Goal: Information Seeking & Learning: Learn about a topic

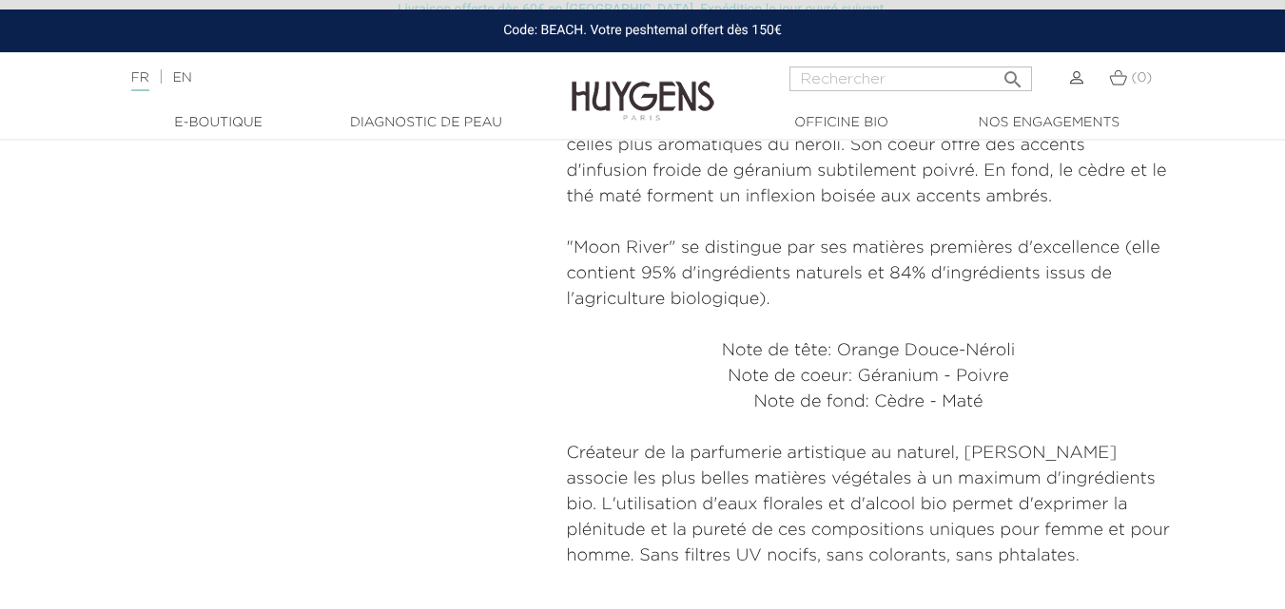
scroll to position [1141, 0]
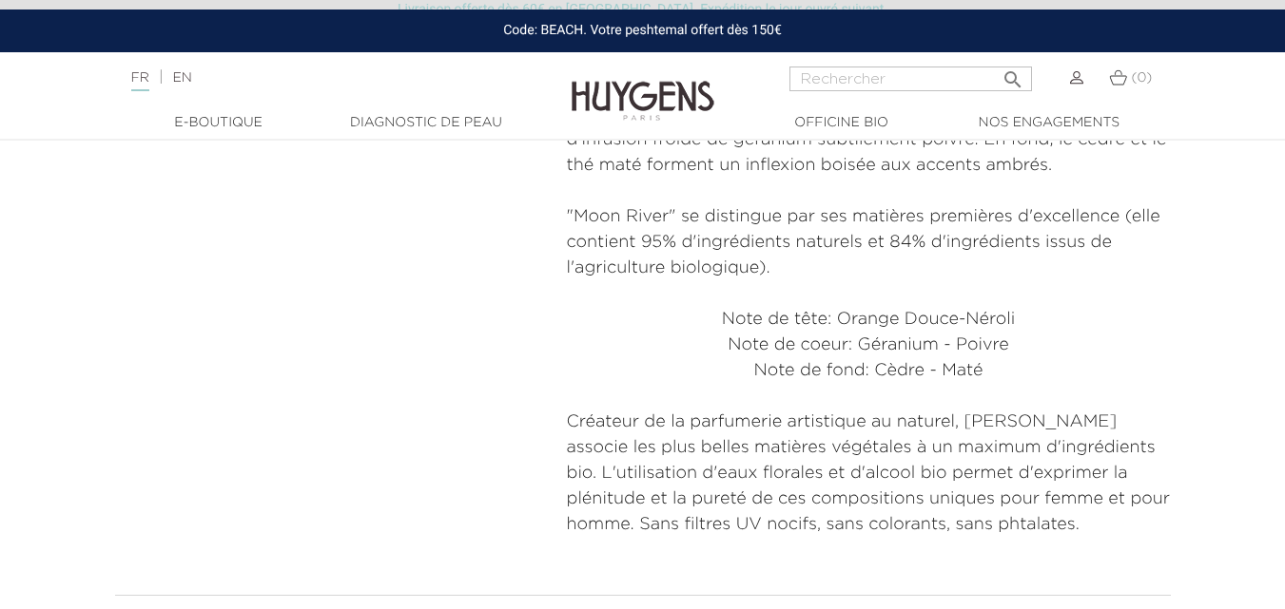
drag, startPoint x: 967, startPoint y: 430, endPoint x: 794, endPoint y: 429, distance: 173.0
click at [794, 429] on p "Créateur de la parfumerie artistique au naturel, HUYGENS associe les plus belle…" at bounding box center [869, 474] width 604 height 128
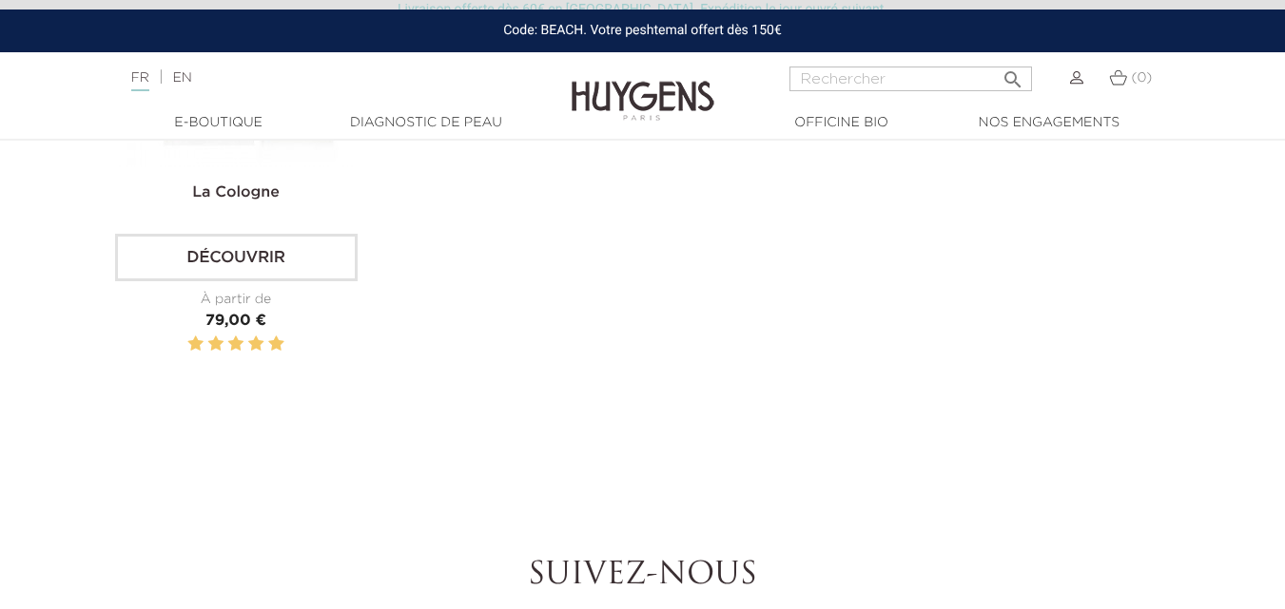
scroll to position [2187, 0]
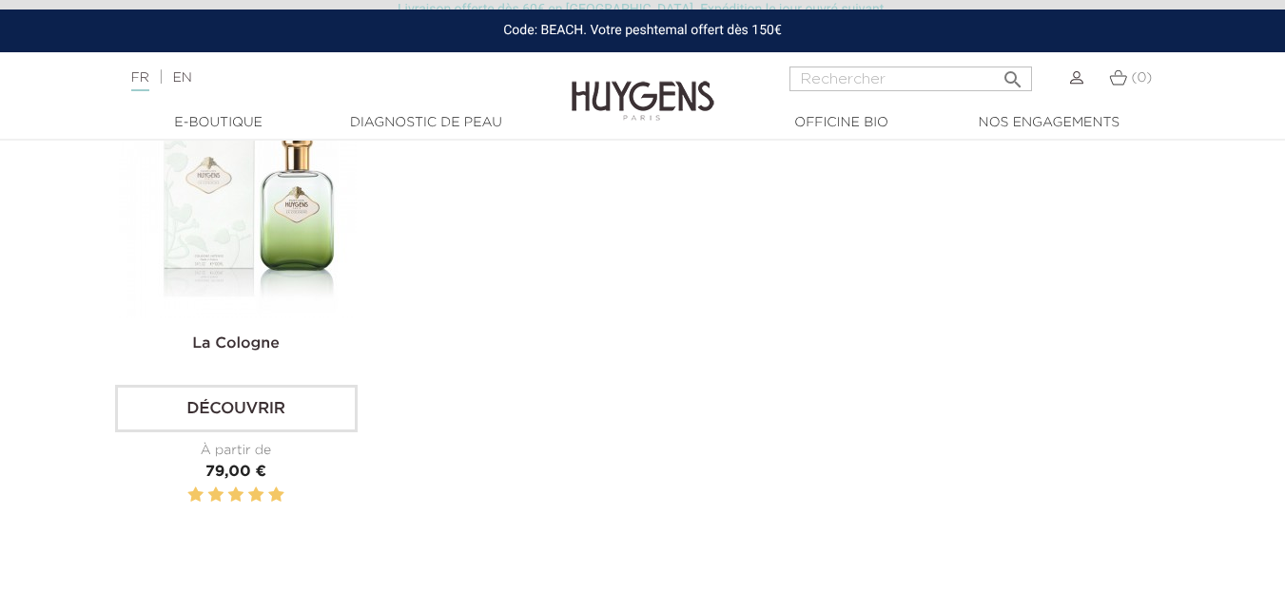
click at [287, 233] on img at bounding box center [238, 200] width 238 height 238
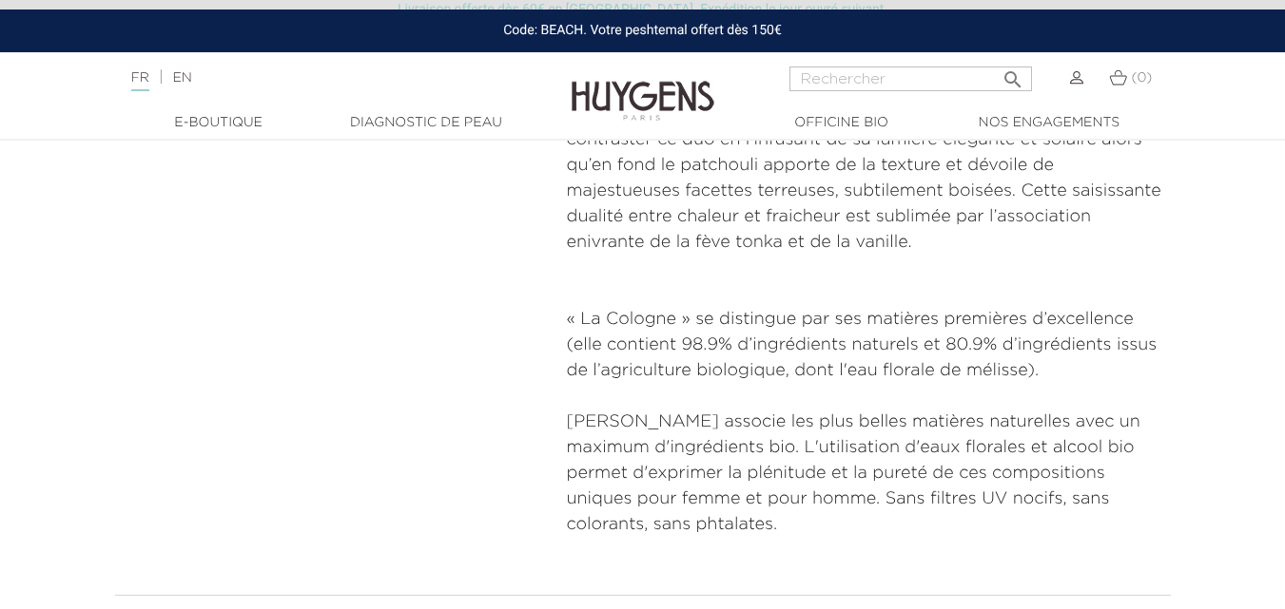
scroll to position [1236, 0]
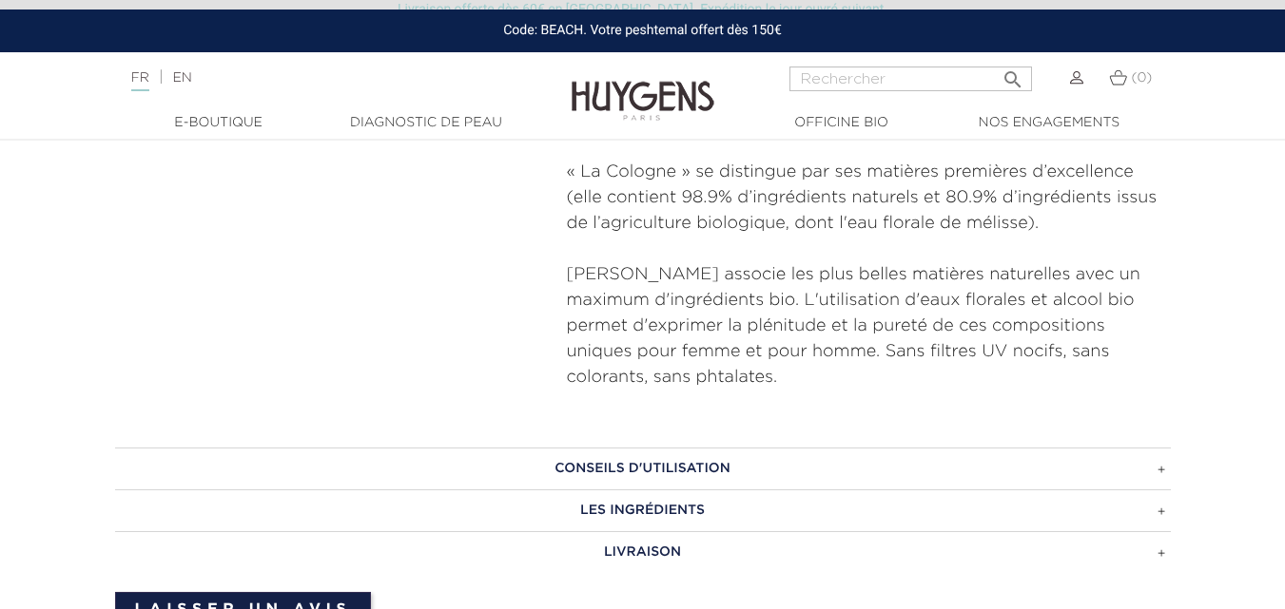
click at [646, 490] on h3 "LES INGRÉDIENTS" at bounding box center [642, 511] width 1055 height 42
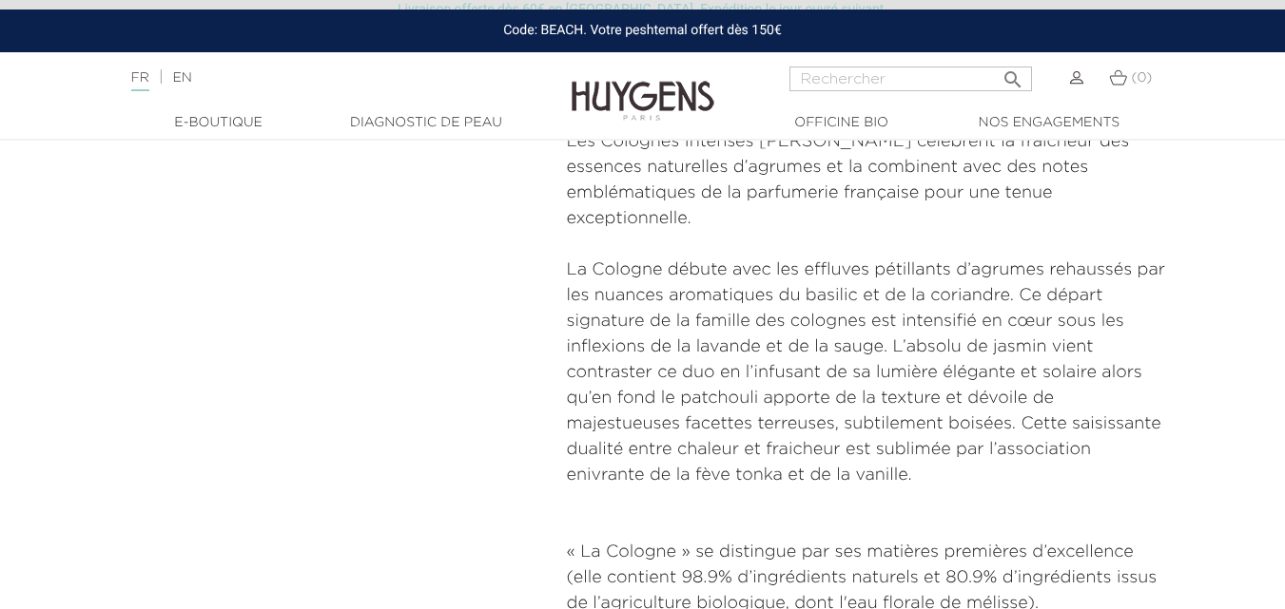
scroll to position [475, 0]
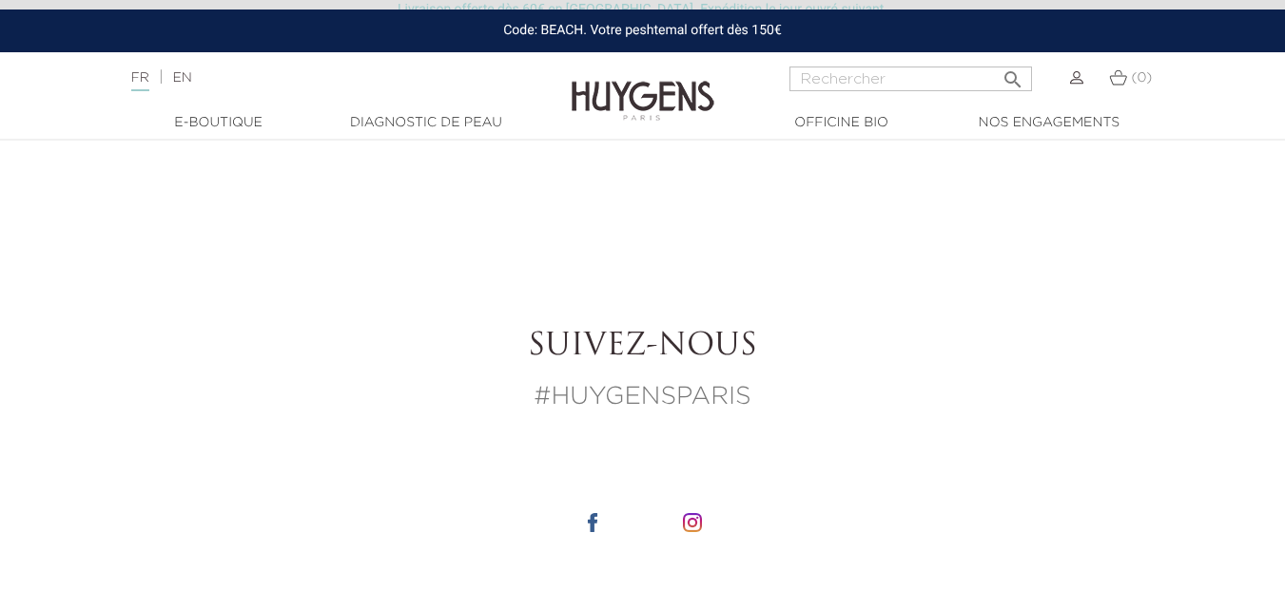
scroll to position [2187, 0]
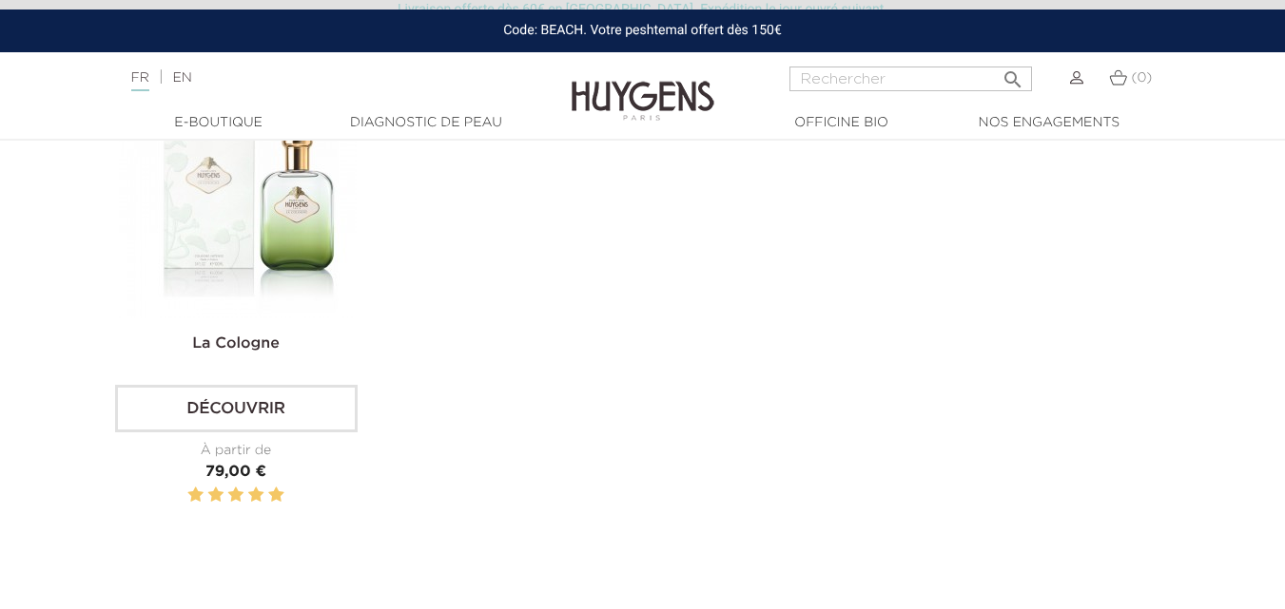
click at [252, 203] on img at bounding box center [238, 200] width 238 height 238
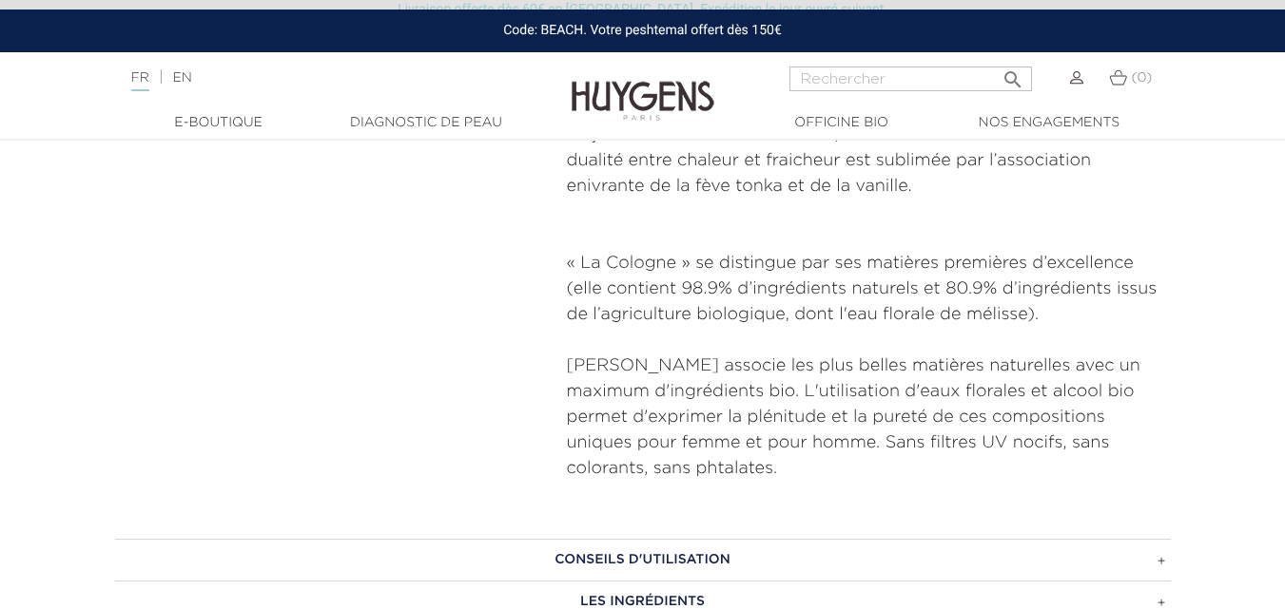
scroll to position [1236, 0]
